Goal: Task Accomplishment & Management: Use online tool/utility

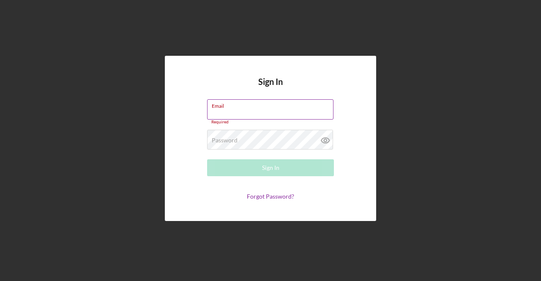
type input "[EMAIL_ADDRESS][DOMAIN_NAME]"
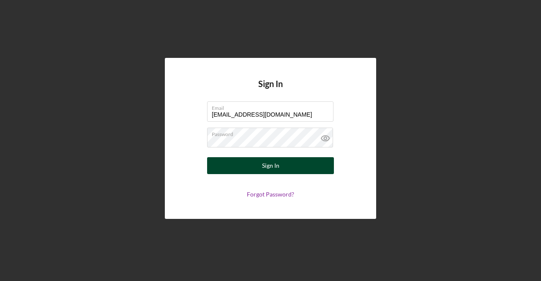
click at [253, 170] on button "Sign In" at bounding box center [270, 165] width 127 height 17
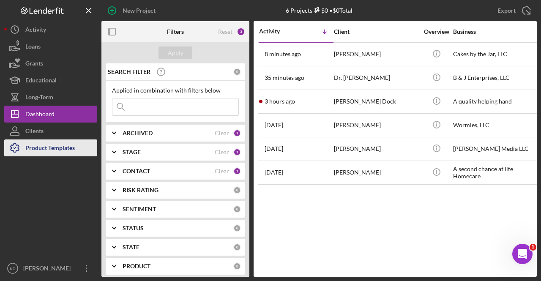
click at [65, 151] on div "Product Templates" at bounding box center [49, 149] width 49 height 19
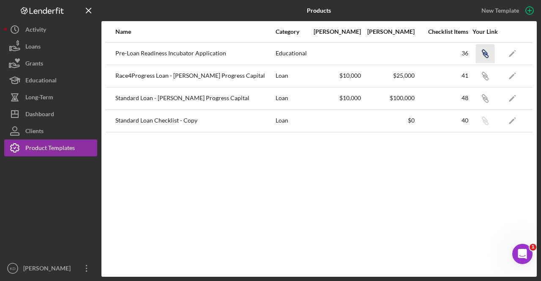
click at [486, 51] on icon "button" at bounding box center [484, 52] width 5 height 5
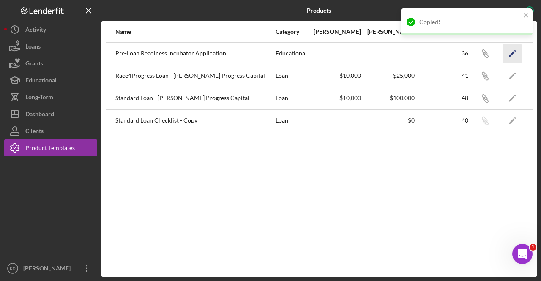
click at [516, 55] on icon "Icon/Edit" at bounding box center [512, 53] width 19 height 19
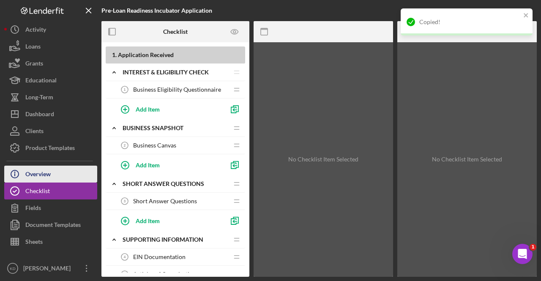
click at [46, 173] on div "Overview" at bounding box center [37, 175] width 25 height 19
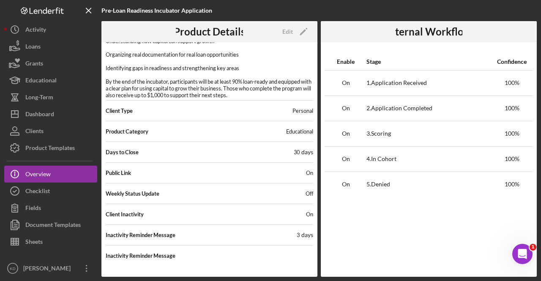
scroll to position [138, 0]
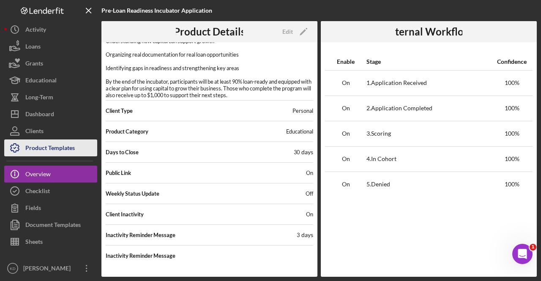
click at [43, 153] on div "Product Templates" at bounding box center [49, 149] width 49 height 19
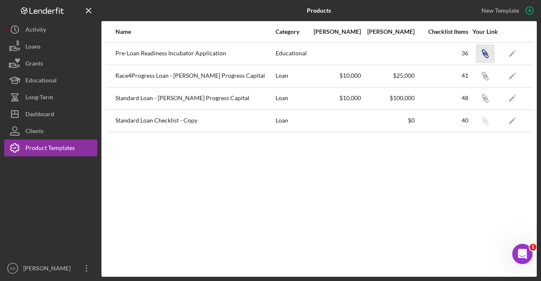
click at [485, 51] on icon "button" at bounding box center [484, 52] width 5 height 5
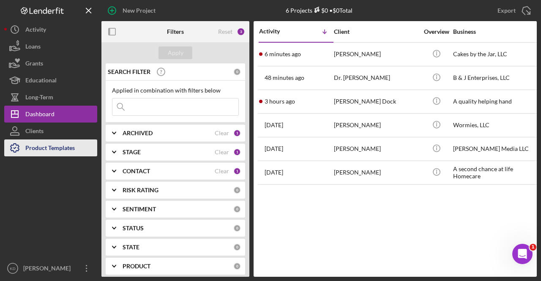
click at [41, 150] on div "Product Templates" at bounding box center [49, 149] width 49 height 19
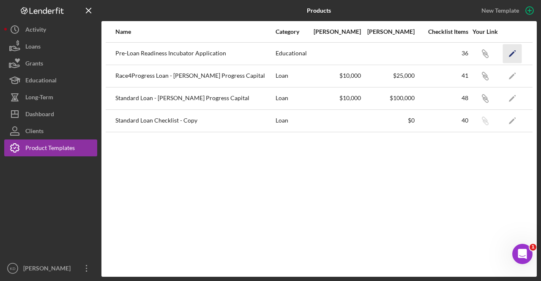
click at [514, 55] on icon "Icon/Edit" at bounding box center [512, 53] width 19 height 19
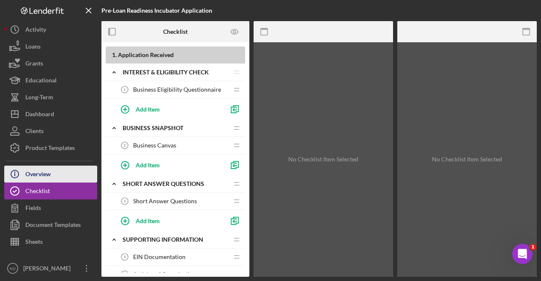
click at [47, 170] on div "Overview" at bounding box center [37, 175] width 25 height 19
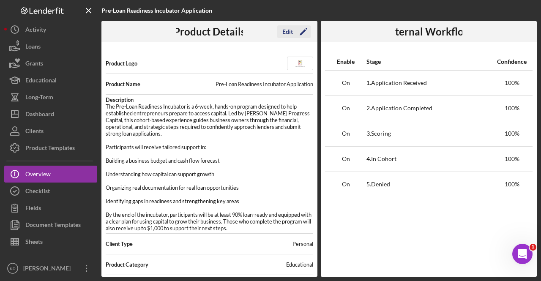
click at [299, 32] on icon "Icon/Edit" at bounding box center [303, 31] width 21 height 21
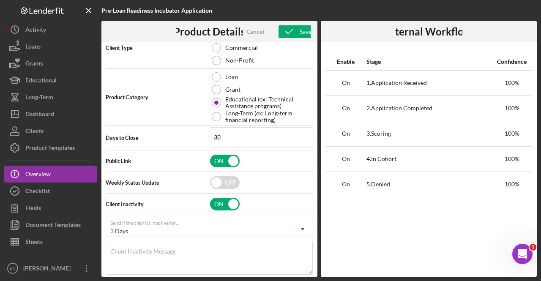
scroll to position [188, 0]
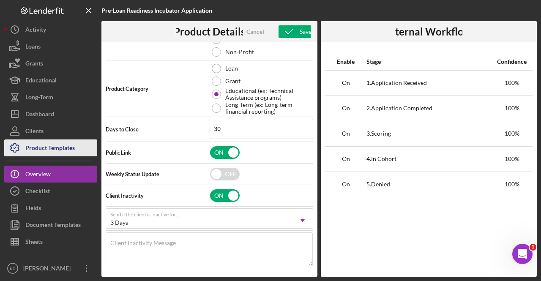
click at [33, 151] on div "Product Templates" at bounding box center [49, 149] width 49 height 19
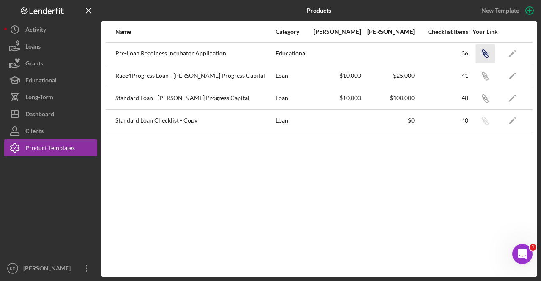
click at [486, 50] on icon "Icon/Link" at bounding box center [485, 53] width 19 height 19
